Goal: Task Accomplishment & Management: Complete application form

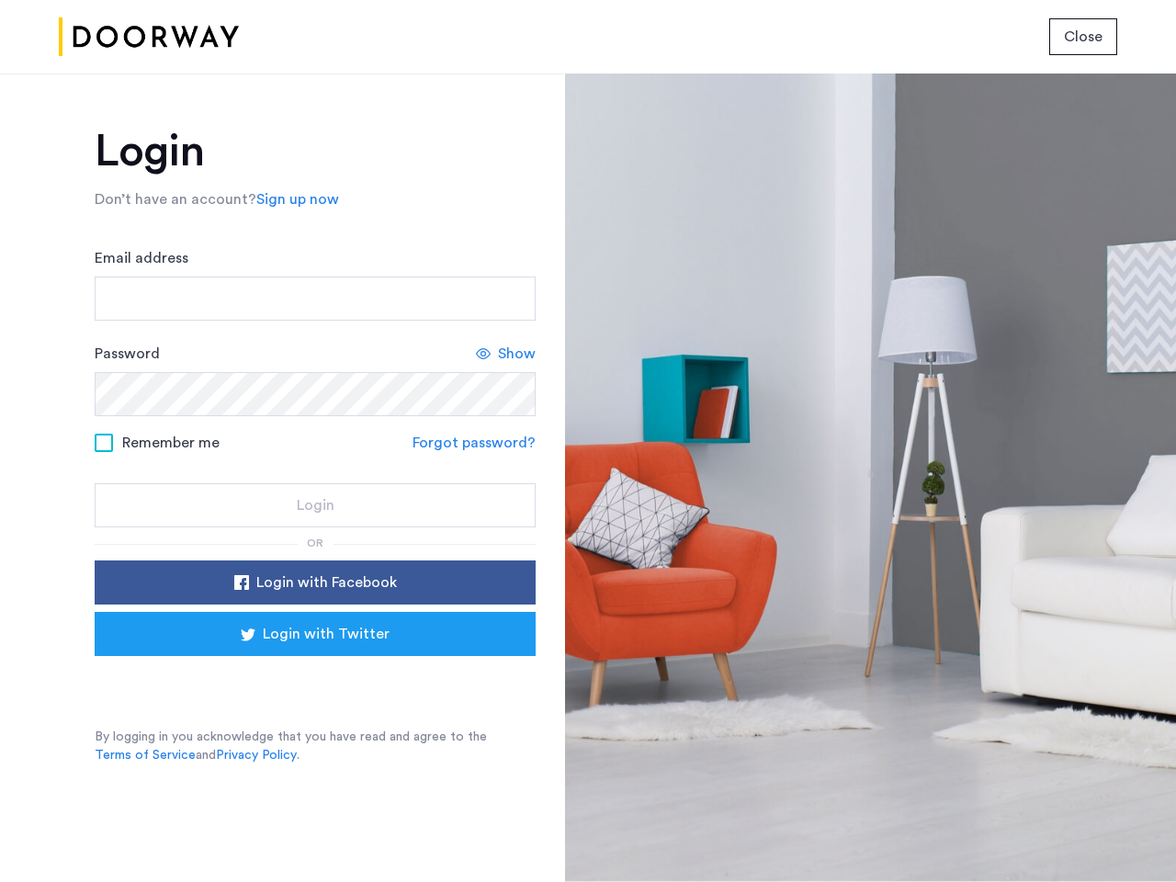
click at [1083, 37] on span "Close" at bounding box center [1083, 37] width 39 height 22
click at [293, 199] on link "Sign up now" at bounding box center [297, 199] width 83 height 22
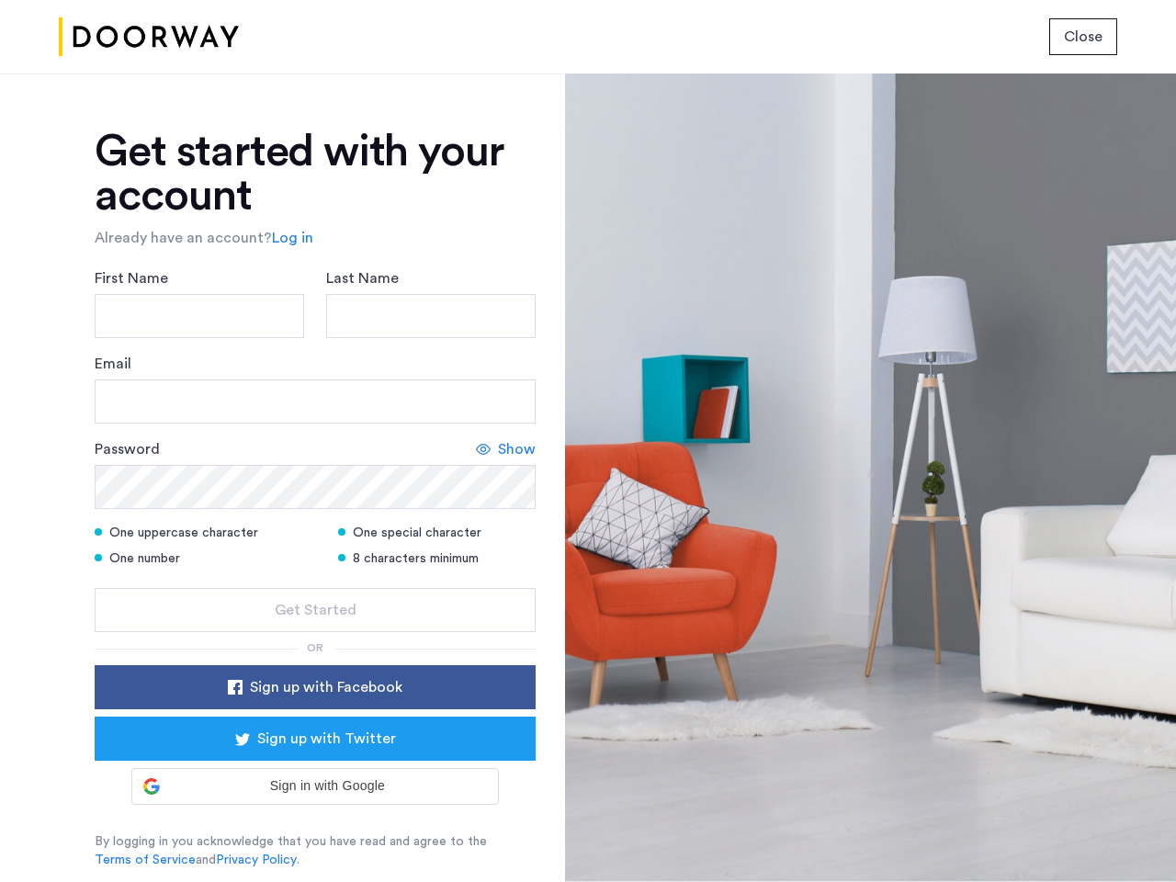
click at [506, 354] on div "Email" at bounding box center [315, 388] width 441 height 71
click at [477, 443] on icon at bounding box center [483, 449] width 15 height 15
click at [315, 583] on form "First Name Last Name Email Password Hide One uppercase character One special ch…" at bounding box center [315, 449] width 441 height 365
click at [315, 634] on div "Get started with your account Already have an account? Log in First Name Last N…" at bounding box center [315, 500] width 441 height 740
